Goal: Check status

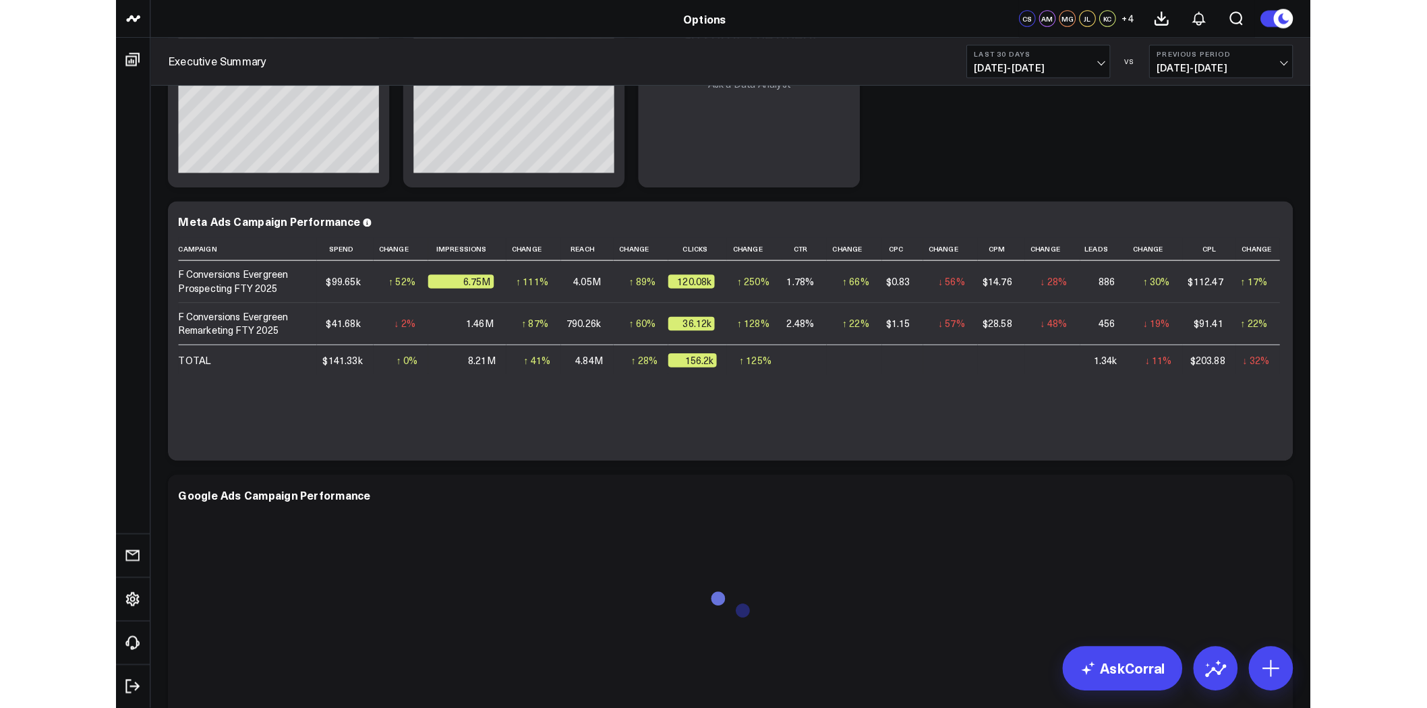
scroll to position [1008, 0]
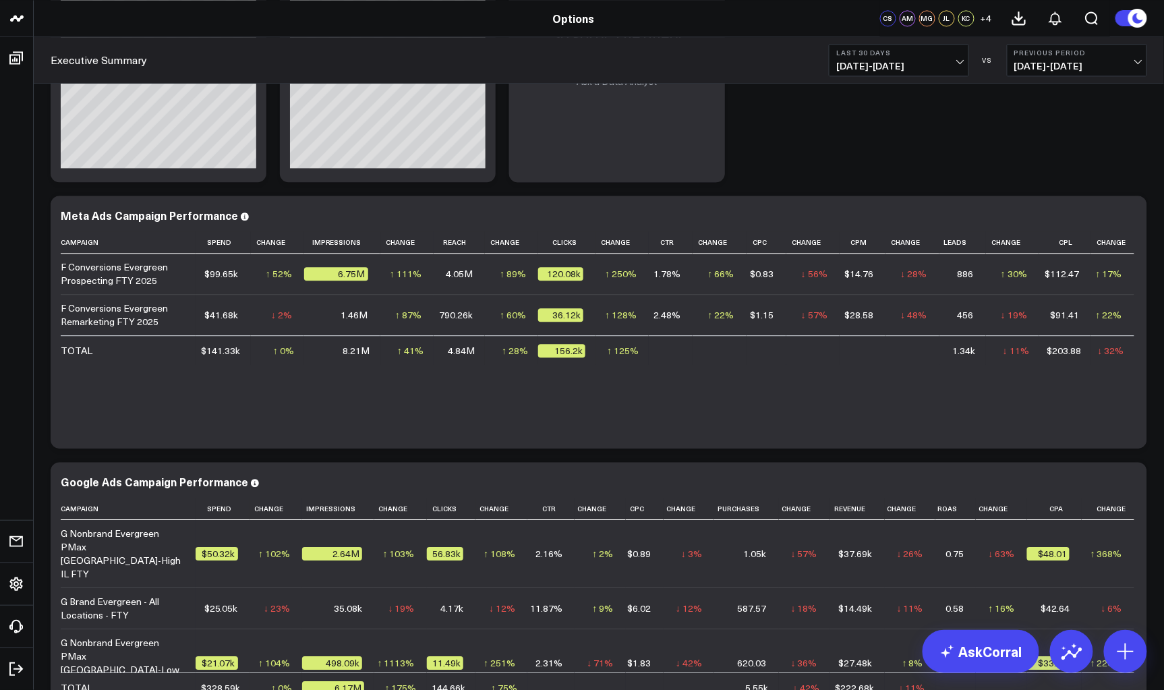
click at [246, 39] on div "Executive Summary Last 30 Days [DATE] - [DATE] VS Previous Period [DATE] - [DAT…" at bounding box center [599, 60] width 1130 height 47
click at [941, 57] on button "Last 30 Days [DATE] - [DATE]" at bounding box center [899, 60] width 140 height 32
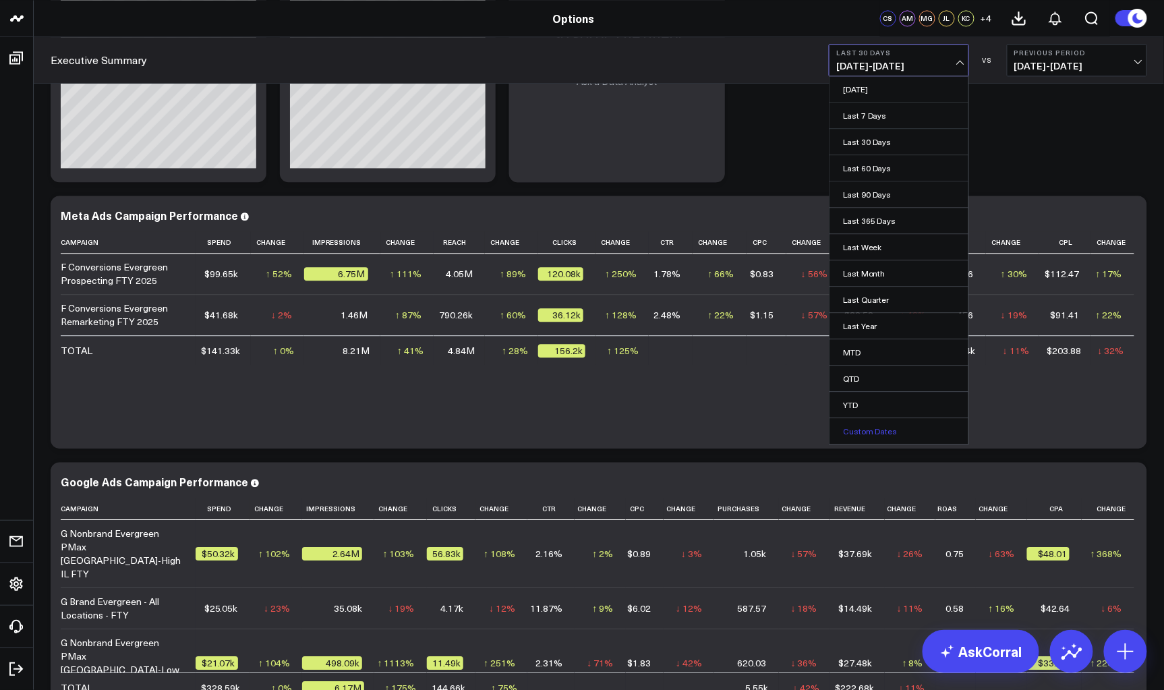
click at [899, 427] on link "Custom Dates" at bounding box center [898, 431] width 139 height 26
select select "8"
select select "2025"
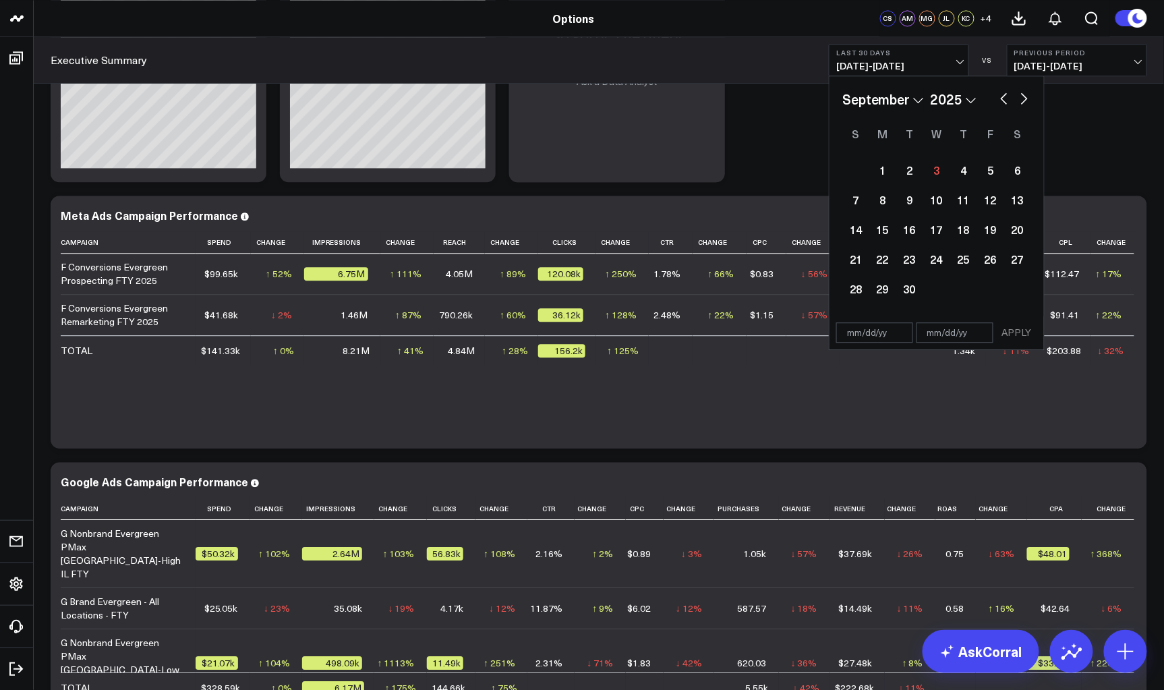
click at [1000, 96] on button "button" at bounding box center [1003, 97] width 13 height 16
select select "7"
select select "2025"
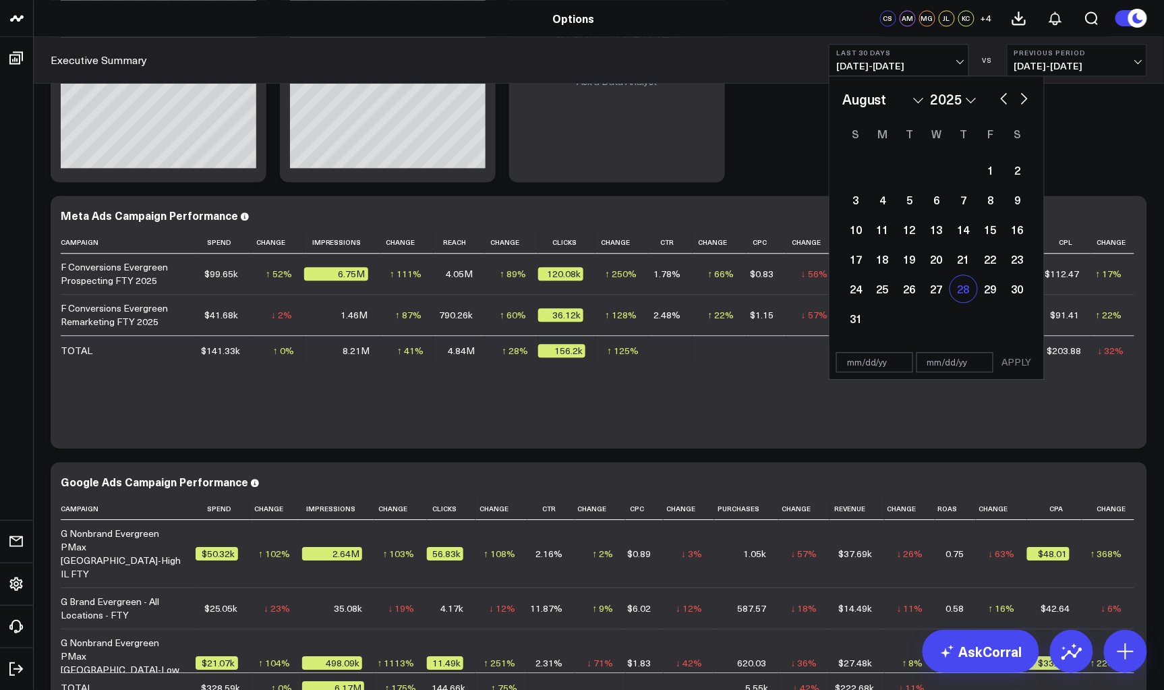
click at [973, 287] on div "28" at bounding box center [963, 288] width 27 height 27
select select "7"
select select "2025"
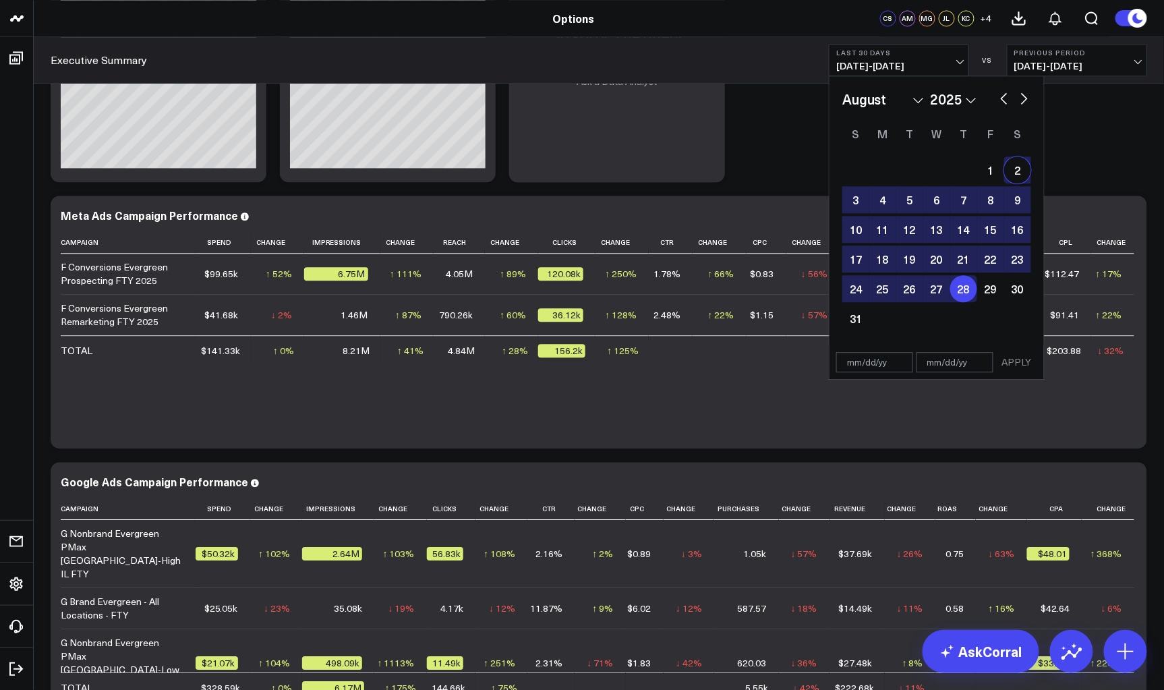
click at [1019, 91] on button "button" at bounding box center [1023, 97] width 13 height 16
select select "8"
select select "2025"
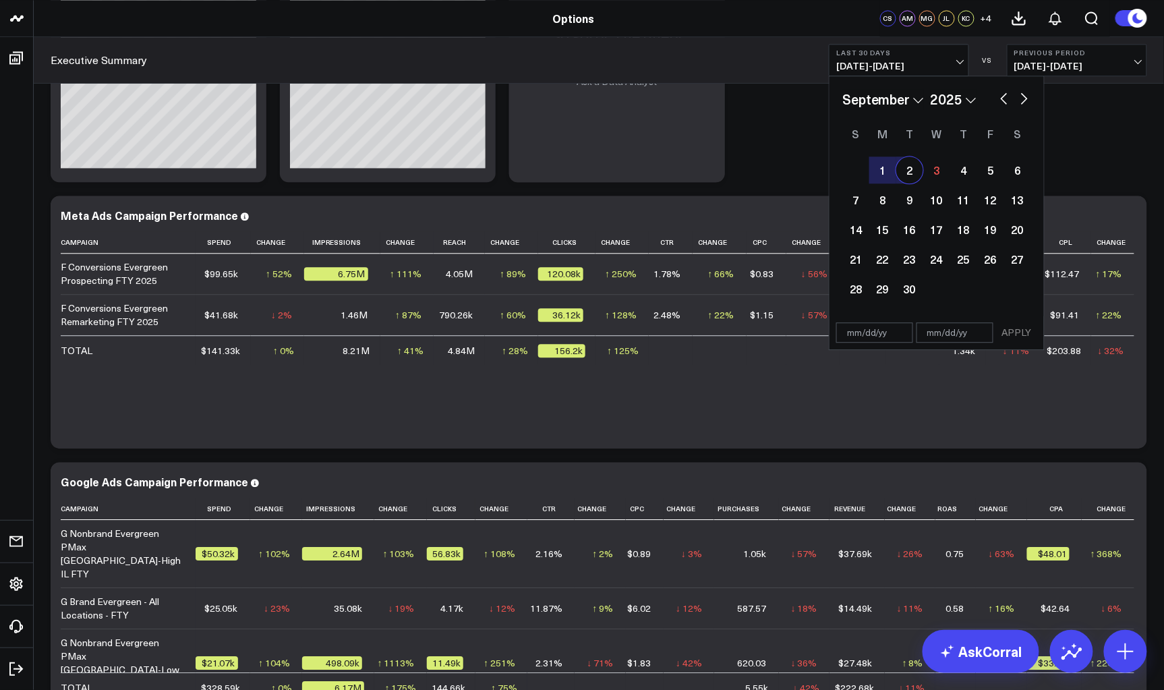
click at [905, 176] on div "2" at bounding box center [909, 169] width 27 height 27
select select "8"
select select "2025"
click at [1010, 331] on button "APPLY" at bounding box center [1017, 332] width 40 height 20
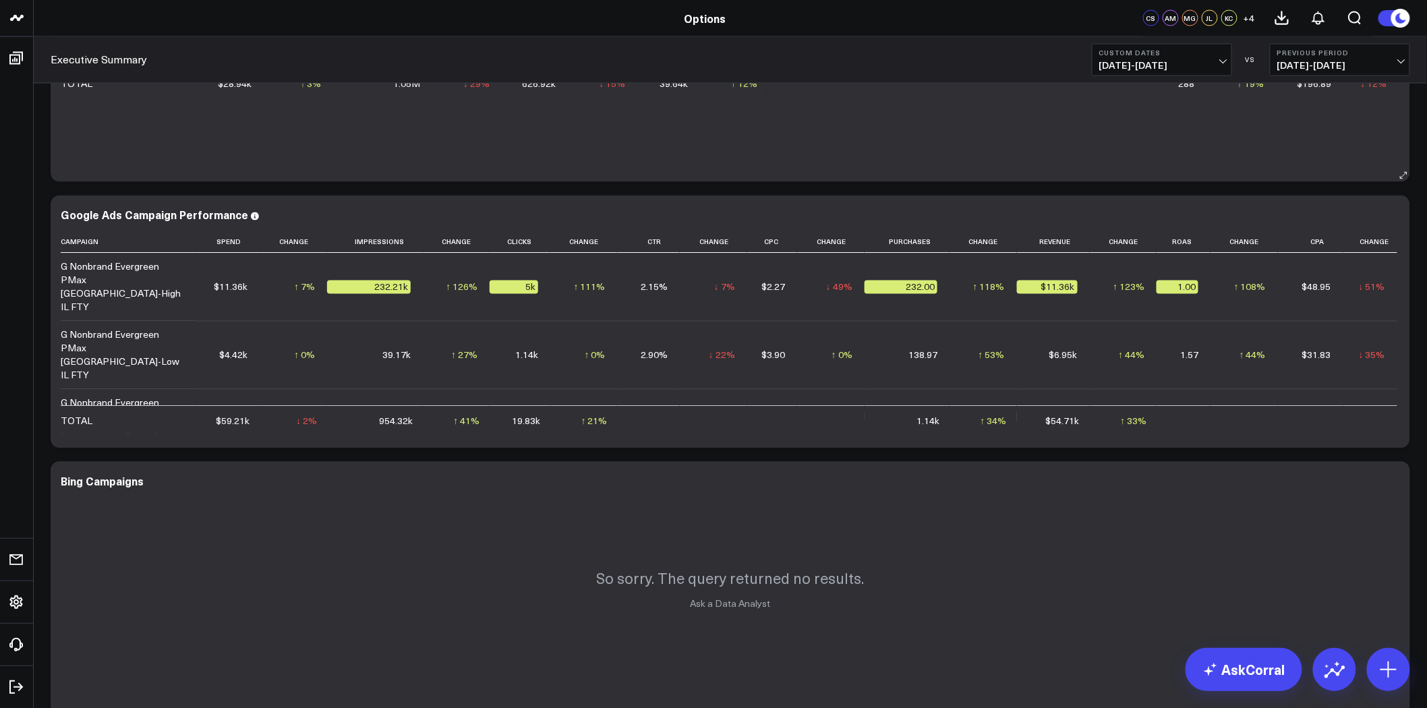
scroll to position [783, 0]
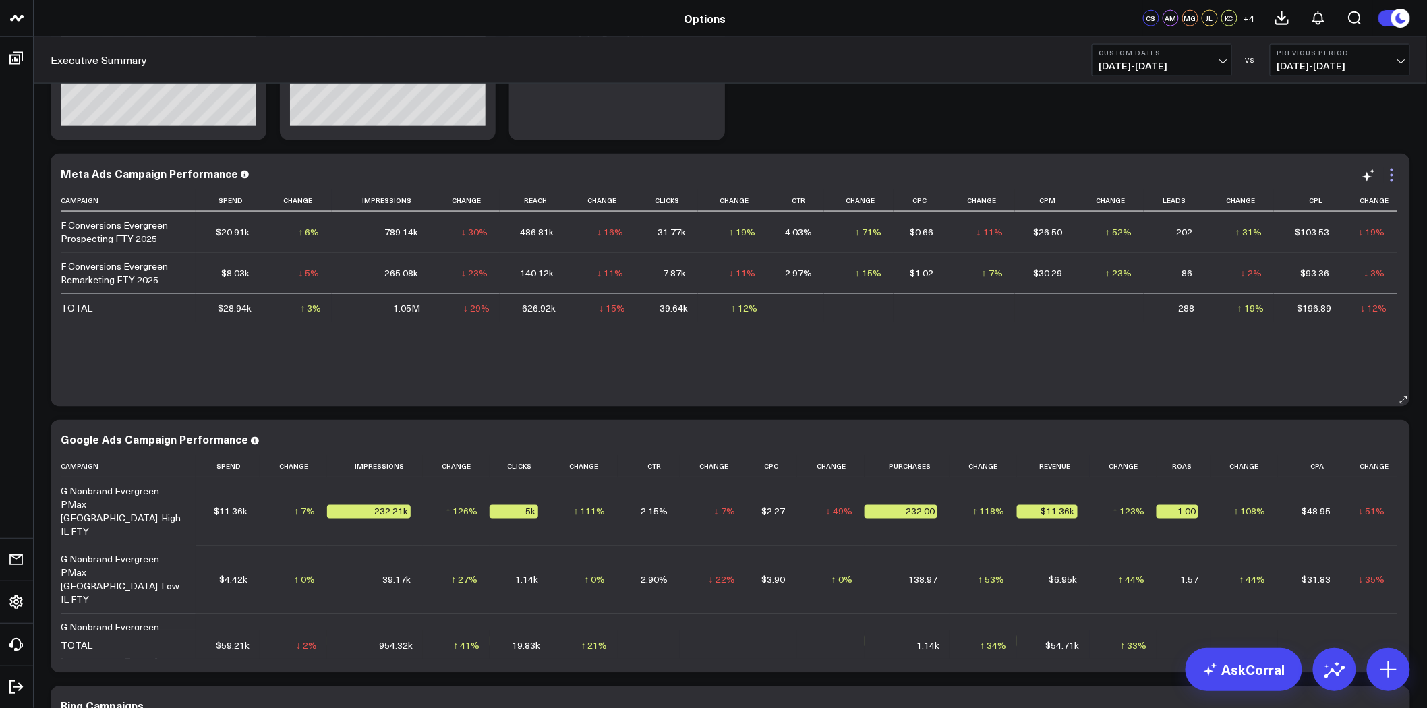
click at [1163, 173] on icon at bounding box center [1392, 175] width 16 height 16
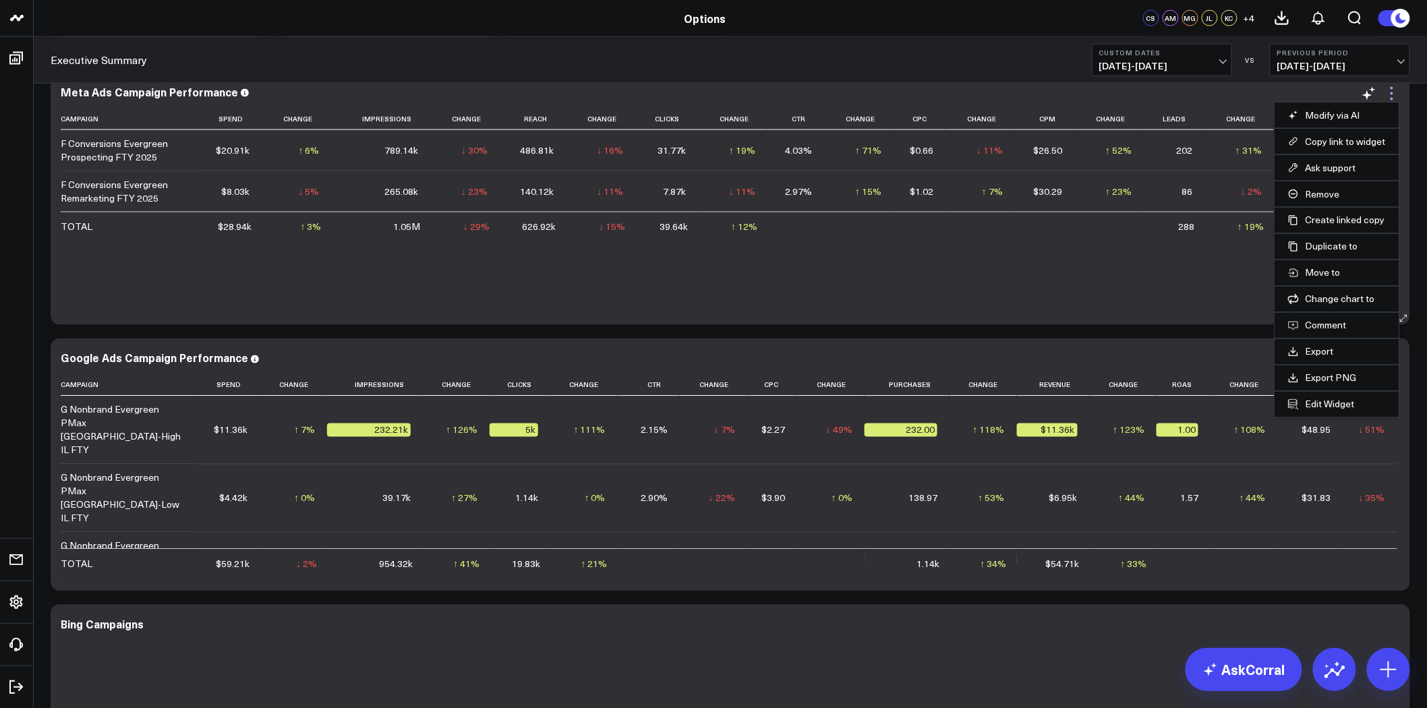
scroll to position [709, 0]
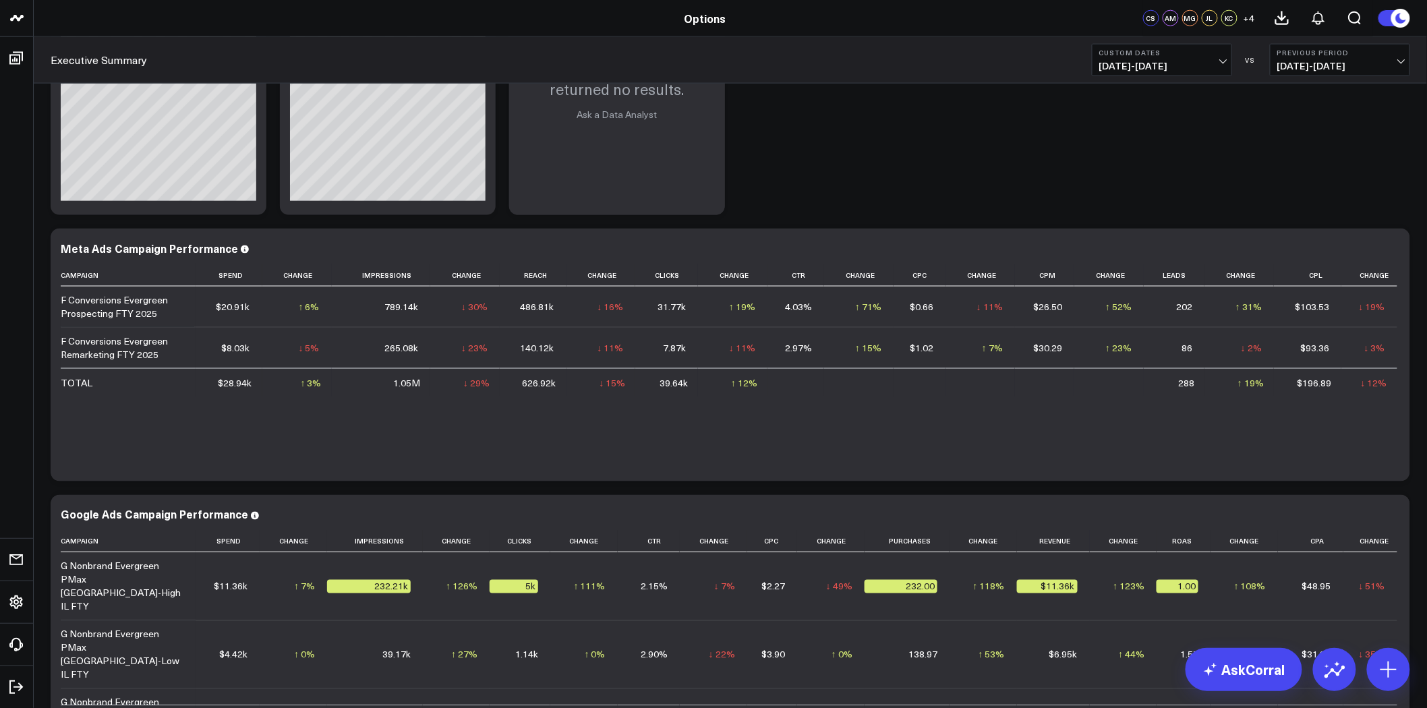
click at [991, 177] on div "Modify via AI Copy link to widget Ask support Remove Create linked copy Executi…" at bounding box center [730, 488] width 1373 height 2206
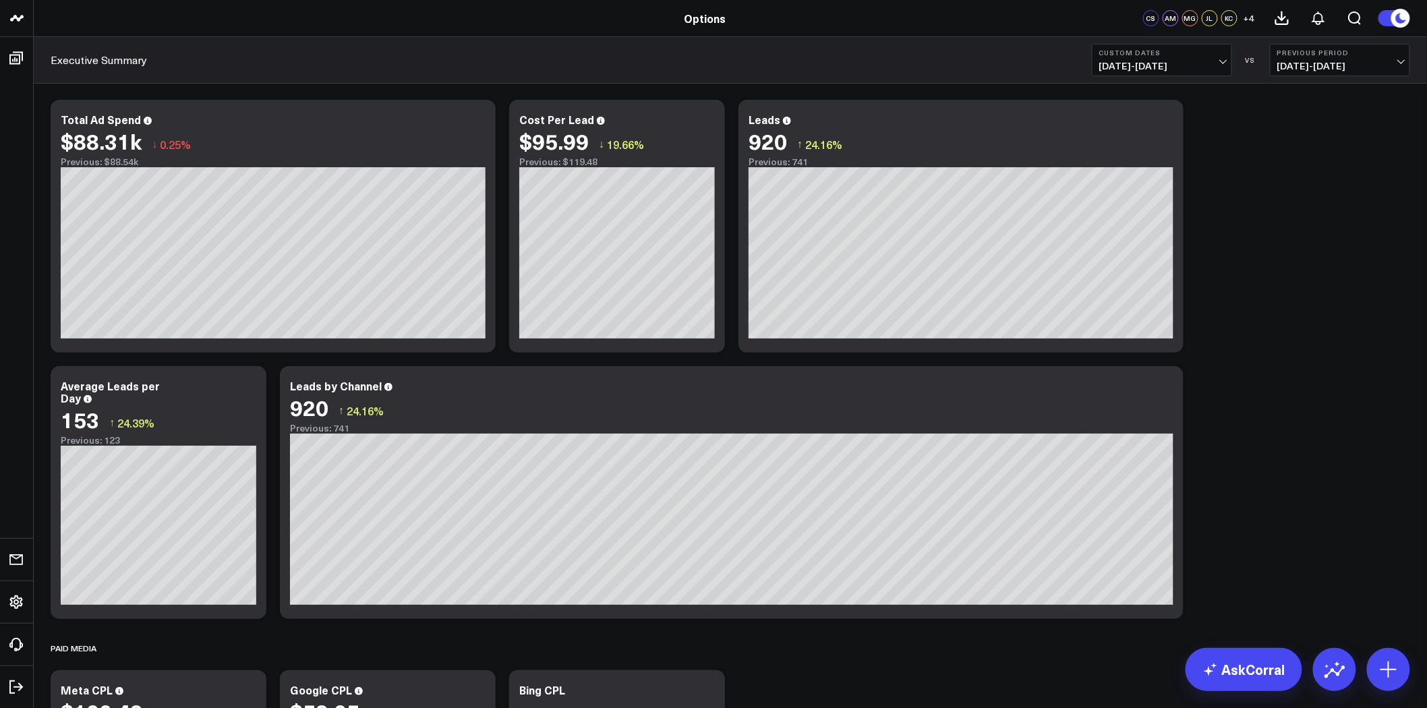
scroll to position [0, 0]
click at [1163, 63] on span "[DATE] - [DATE]" at bounding box center [1161, 66] width 125 height 11
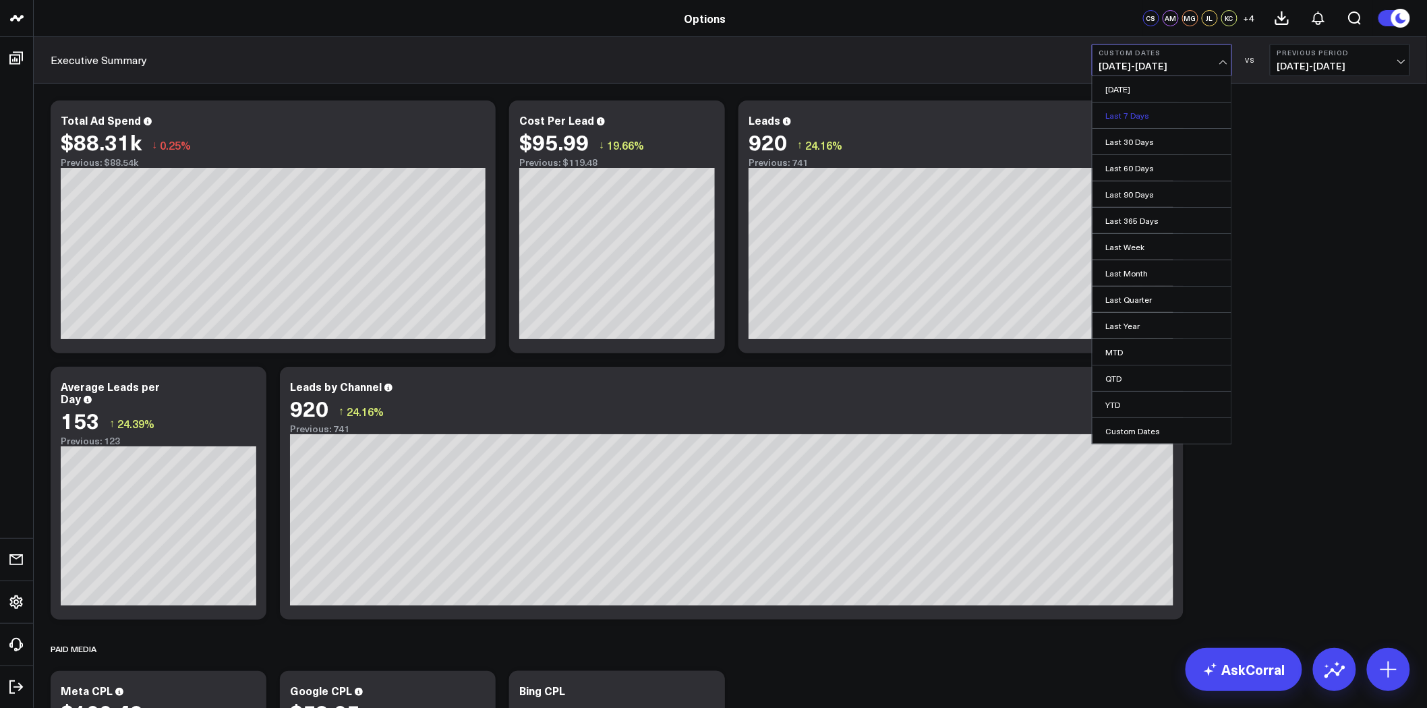
click at [1163, 117] on link "Last 7 Days" at bounding box center [1161, 115] width 139 height 26
